Goal: Task Accomplishment & Management: Complete application form

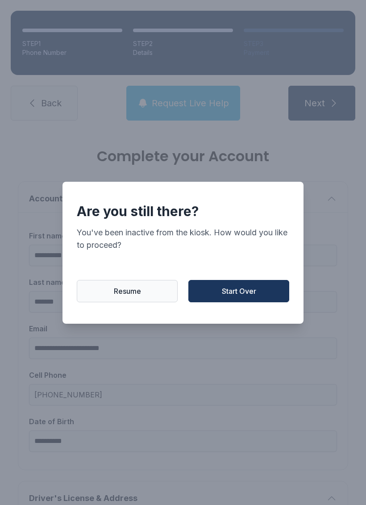
select select "**"
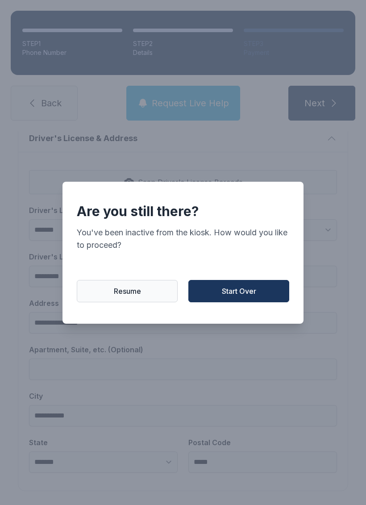
click at [157, 302] on button "Resume" at bounding box center [127, 291] width 101 height 22
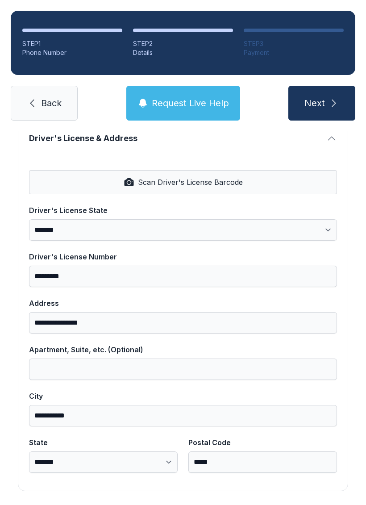
click at [329, 102] on icon "submit" at bounding box center [333, 103] width 11 height 11
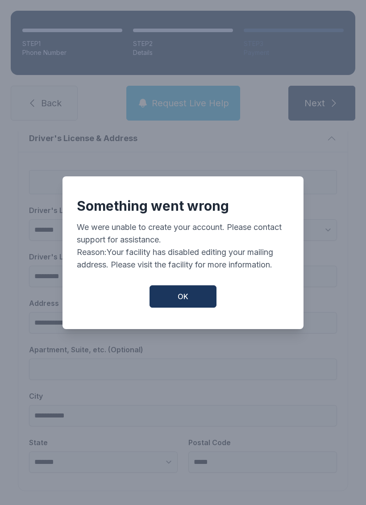
click at [195, 302] on button "OK" at bounding box center [182, 296] width 67 height 22
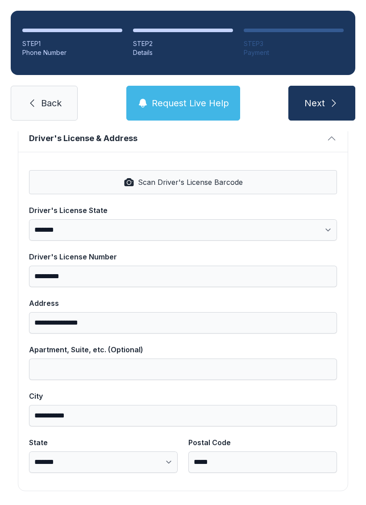
click at [238, 184] on span "Scan Driver's License Barcode" at bounding box center [190, 182] width 105 height 11
click at [329, 108] on icon "submit" at bounding box center [333, 103] width 11 height 11
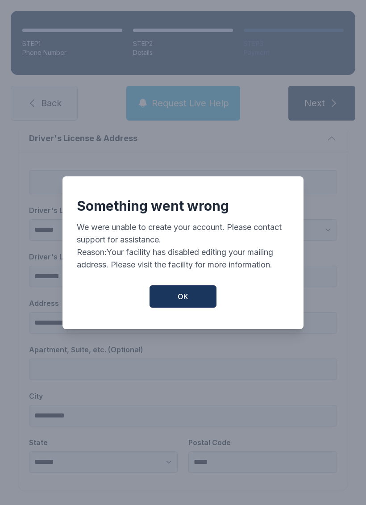
click at [198, 303] on button "OK" at bounding box center [182, 296] width 67 height 22
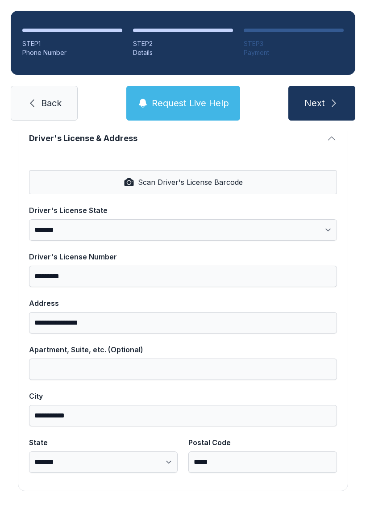
click at [207, 110] on button "Request Live Help" at bounding box center [183, 103] width 114 height 35
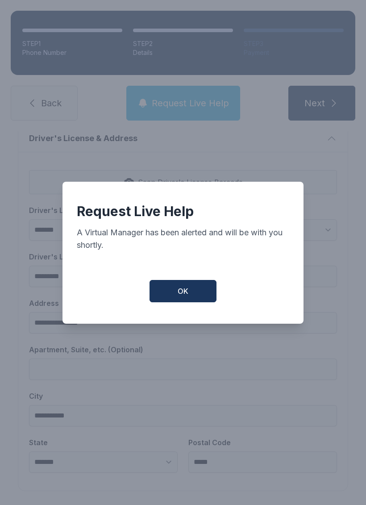
click at [186, 302] on button "OK" at bounding box center [182, 291] width 67 height 22
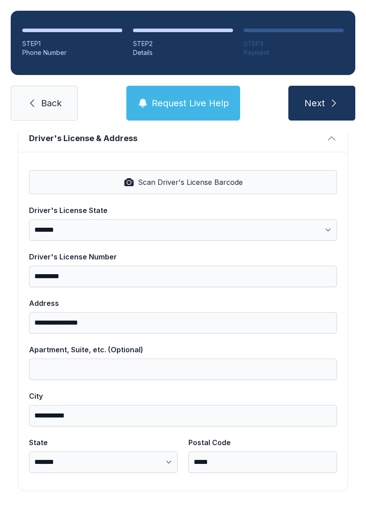
click at [338, 98] on icon "submit" at bounding box center [333, 103] width 11 height 11
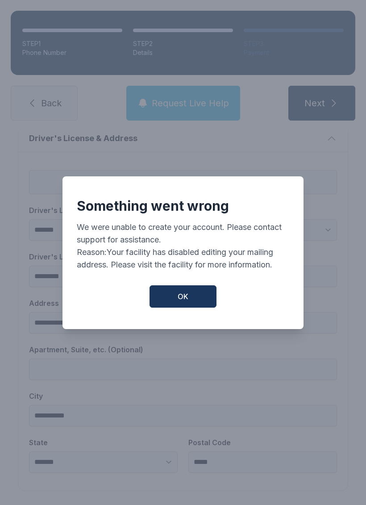
click at [194, 302] on button "OK" at bounding box center [182, 296] width 67 height 22
